Goal: Information Seeking & Learning: Learn about a topic

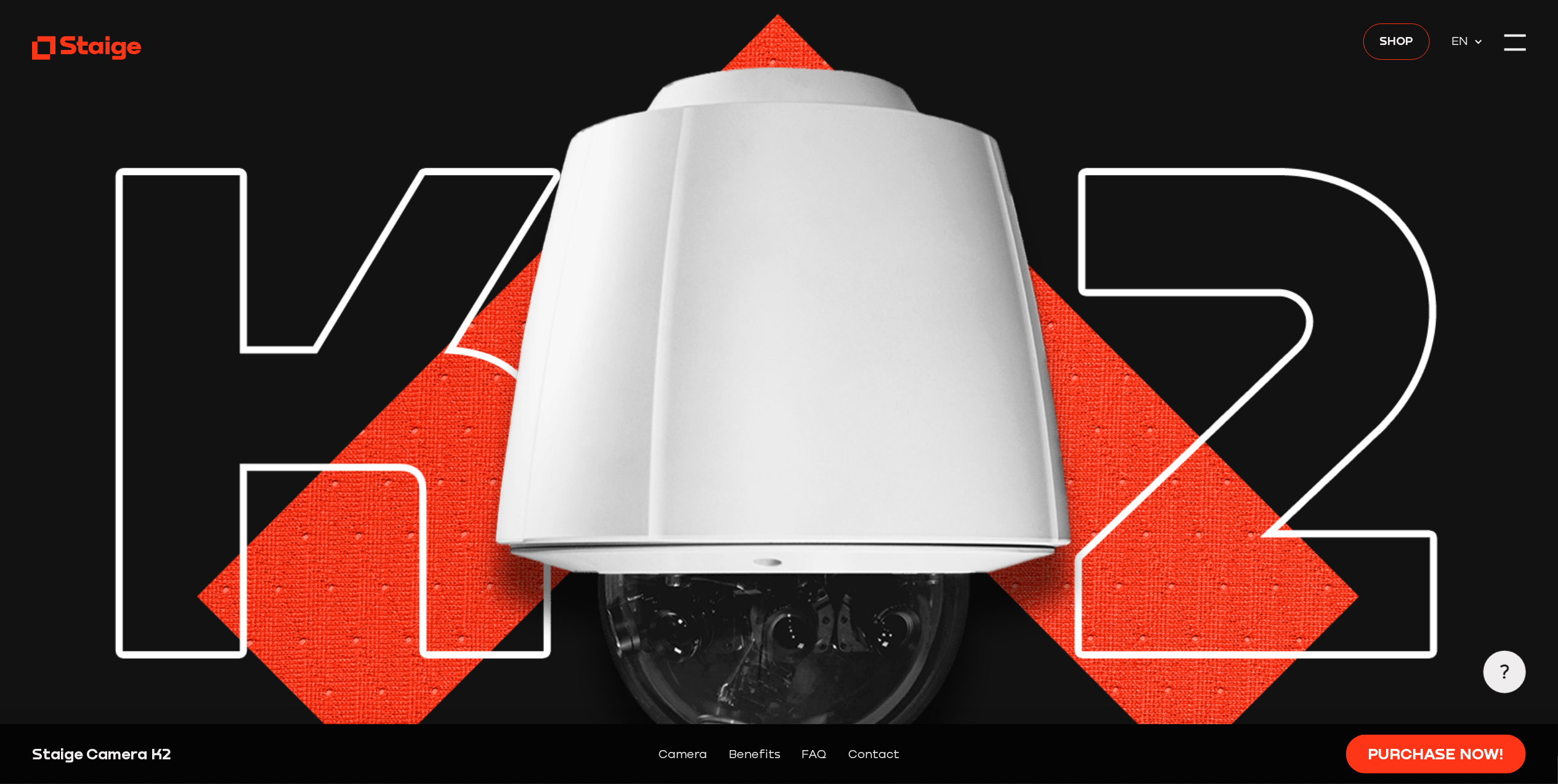
click at [1078, 362] on img at bounding box center [779, 423] width 1494 height 846
click at [677, 760] on link "Camera" at bounding box center [683, 753] width 49 height 19
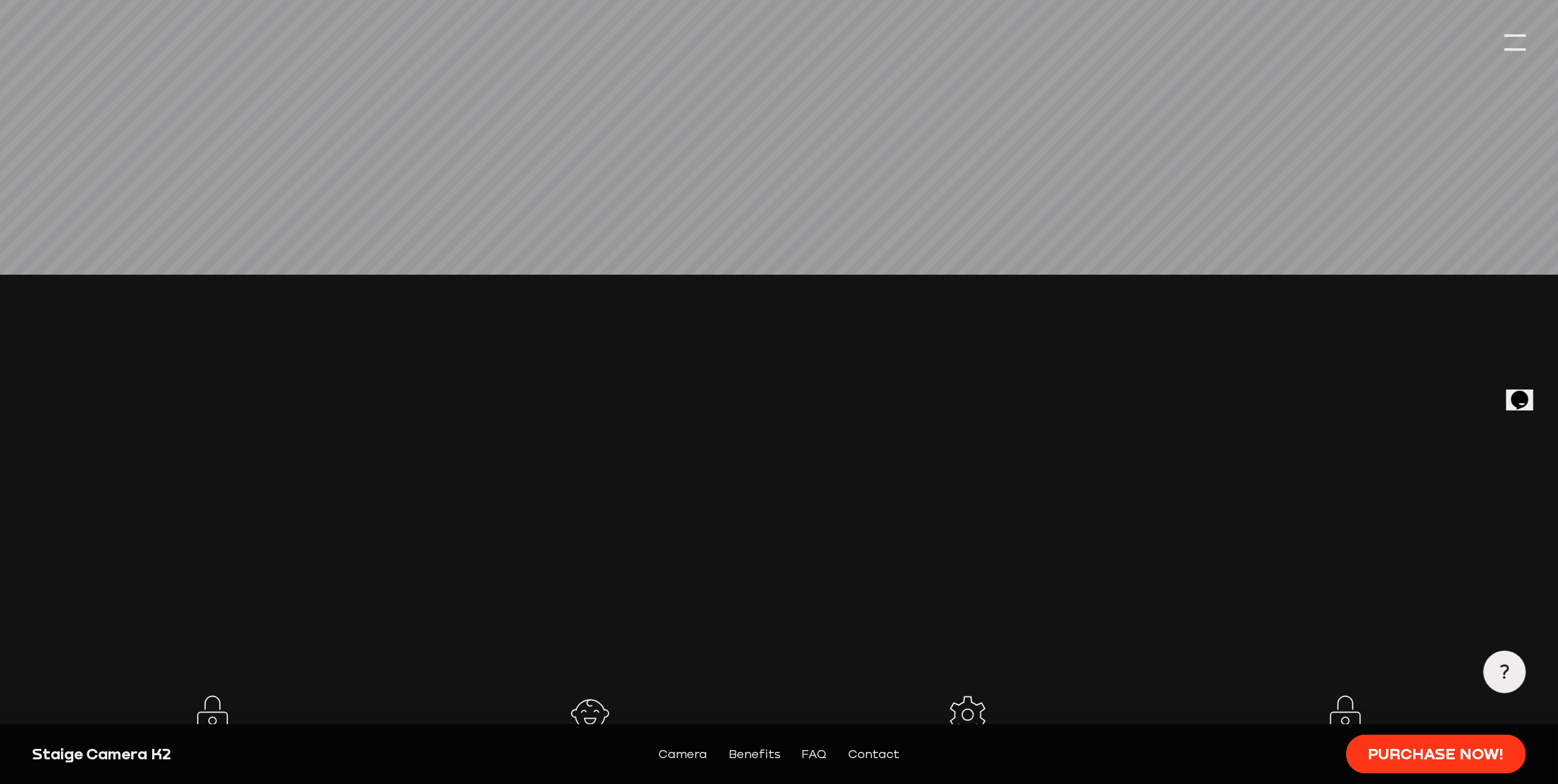
scroll to position [1369, 0]
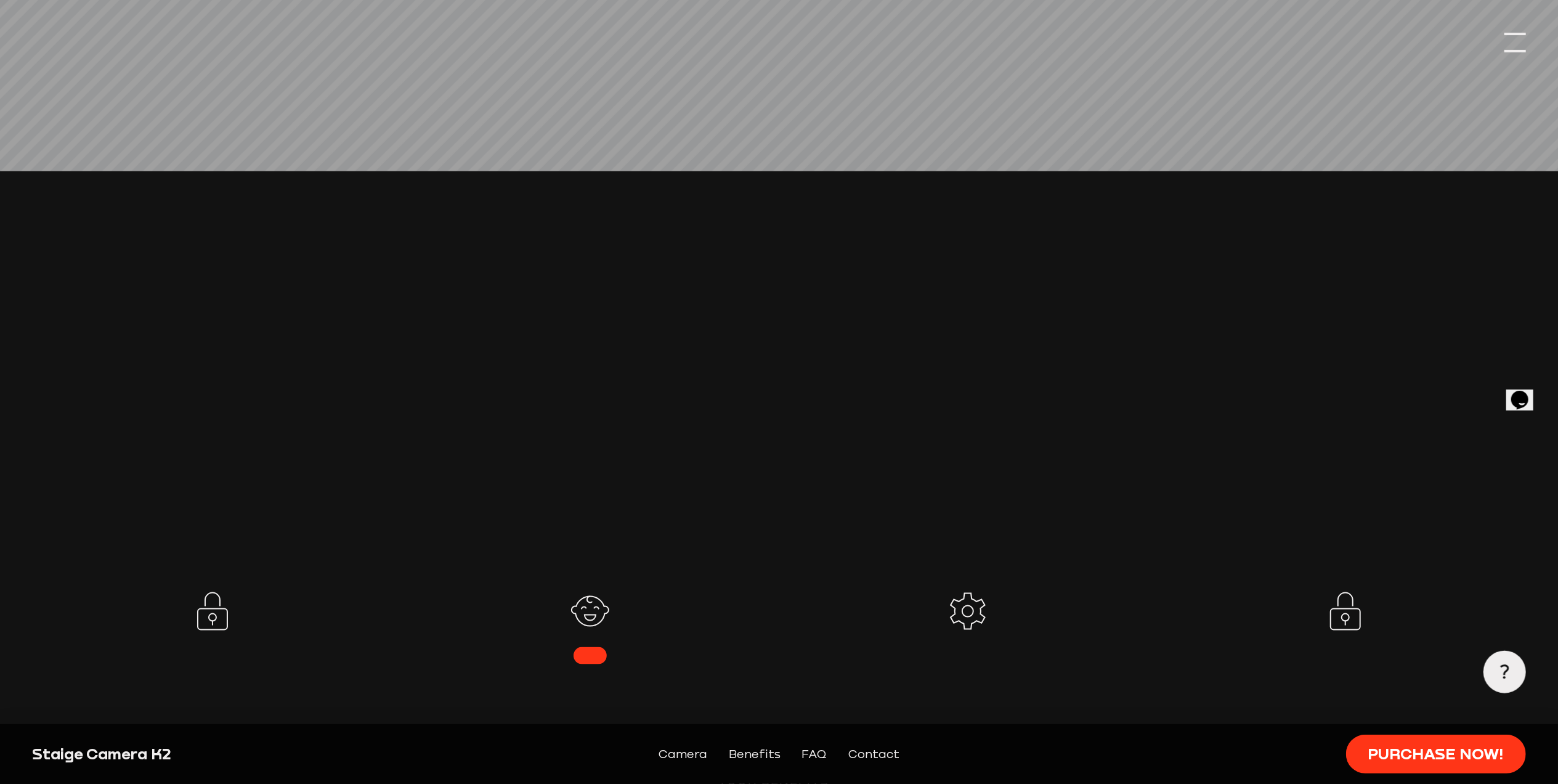
click at [1517, 41] on div at bounding box center [1515, 43] width 21 height 21
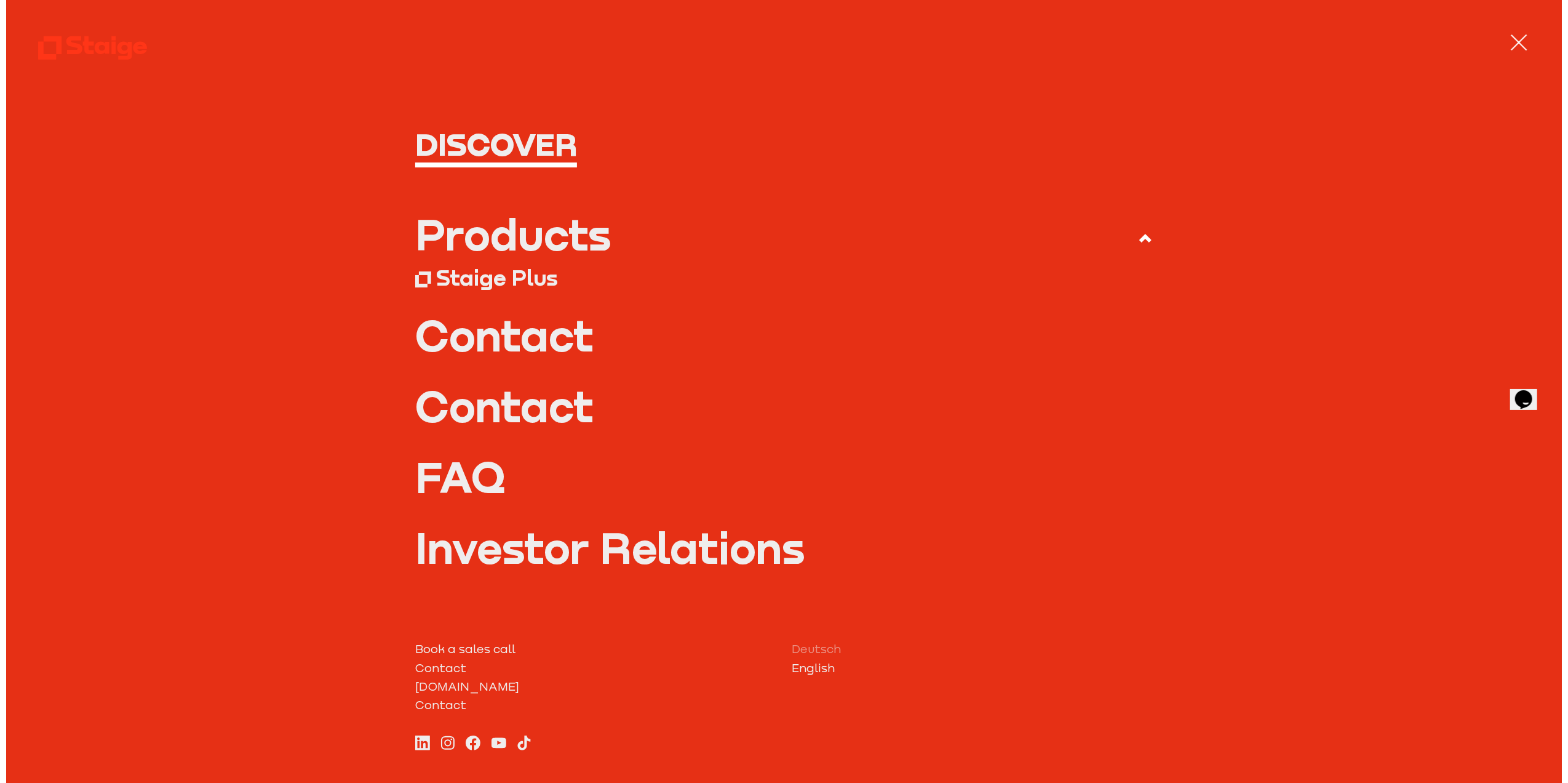
scroll to position [1374, 0]
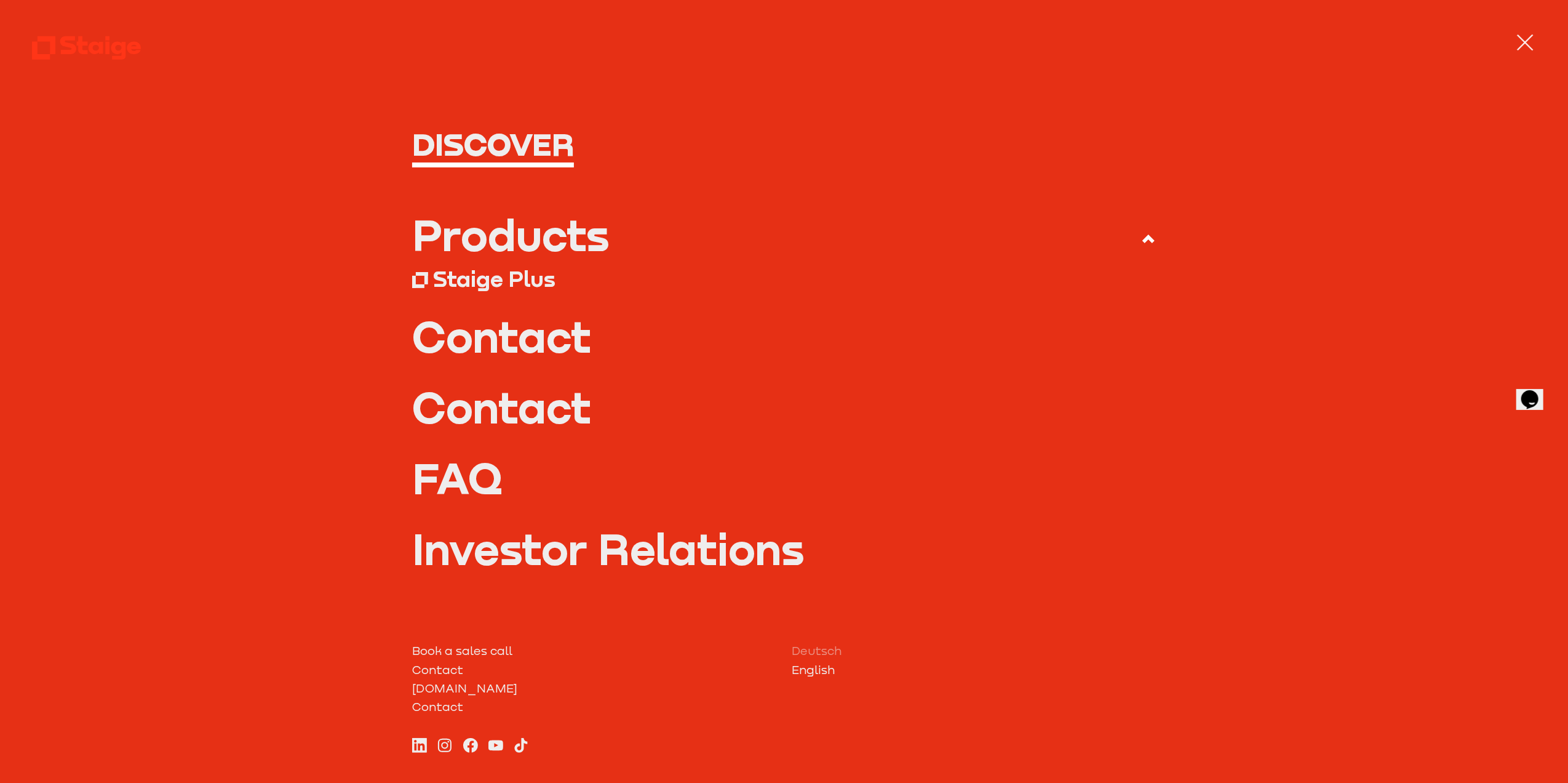
click at [495, 277] on div "Staige Plus" at bounding box center [495, 278] width 123 height 26
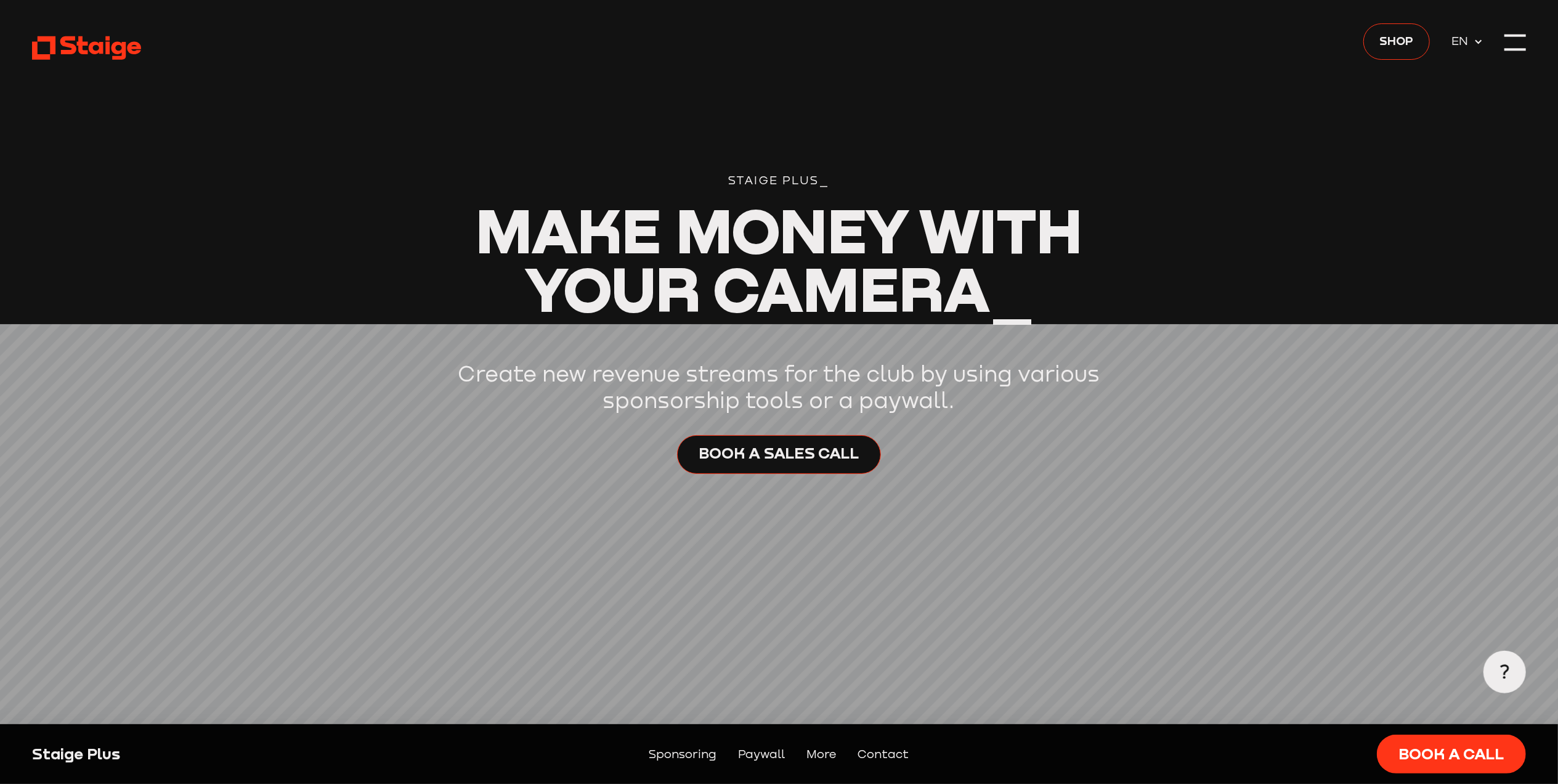
click at [1291, 147] on header "Staige Plus_ Make Money With Your Camera_ Create new revenue streams for the cl…" at bounding box center [779, 290] width 1494 height 580
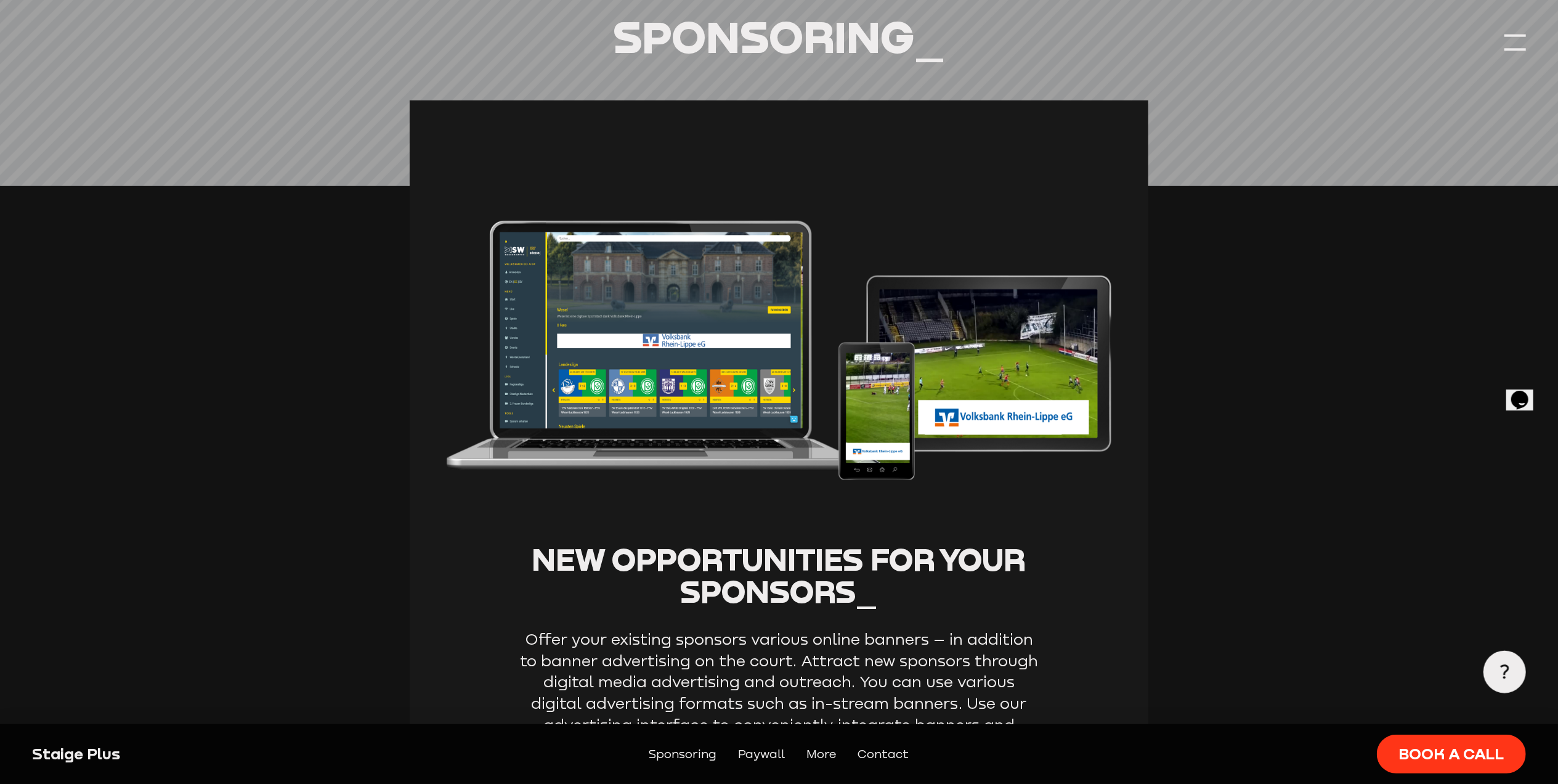
scroll to position [887, 0]
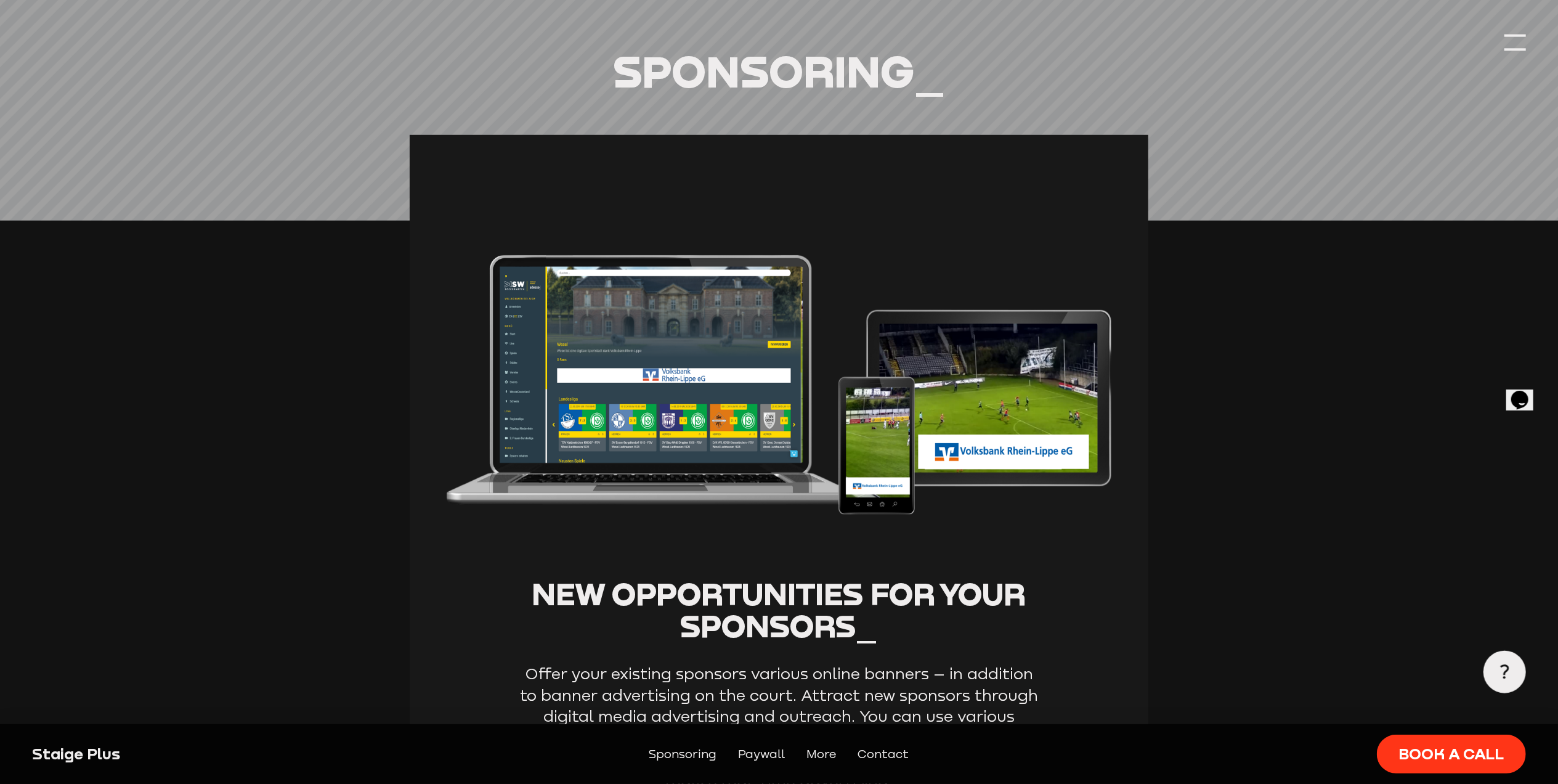
click at [1421, 208] on section "Sponsoring_ New opportunities for your sponsors_ Offer your existing sponsors v…" at bounding box center [779, 485] width 1494 height 869
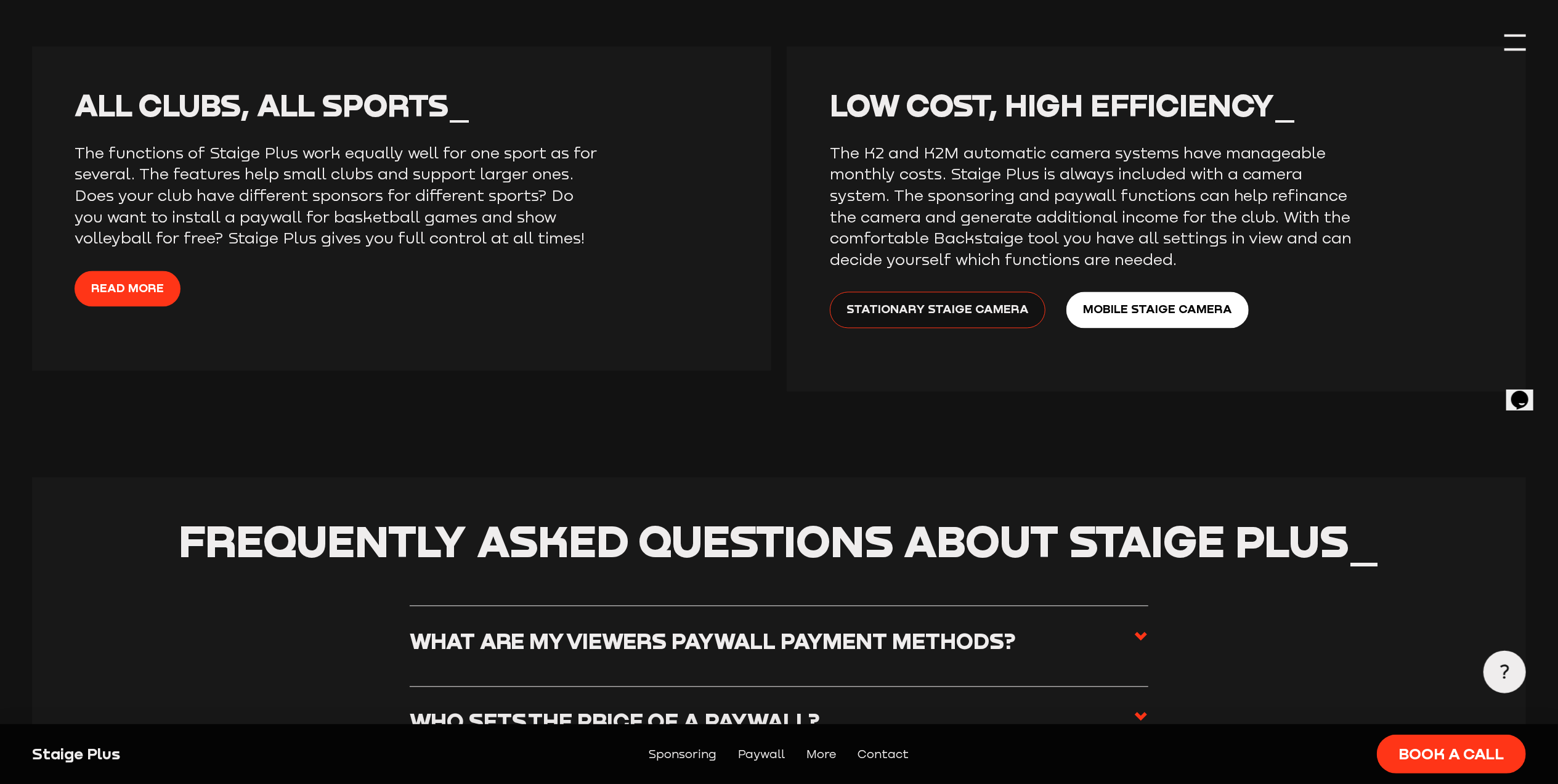
scroll to position [2596, 0]
